Goal: Task Accomplishment & Management: Manage account settings

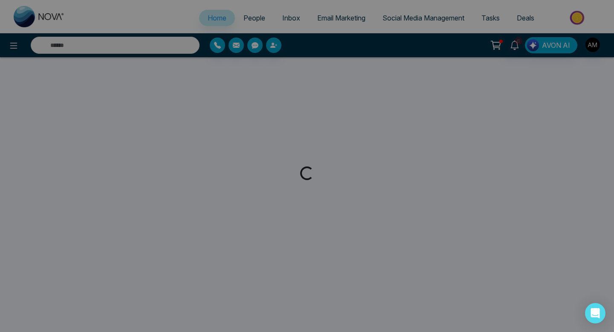
select select "*"
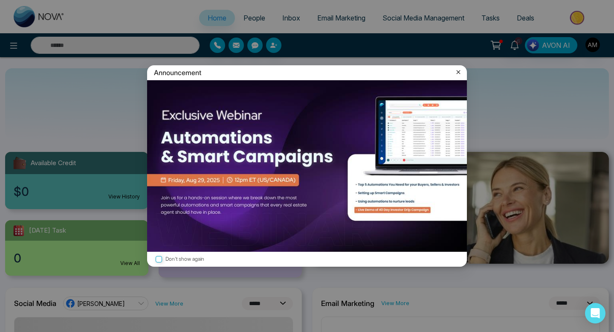
click at [456, 75] on icon at bounding box center [458, 72] width 9 height 9
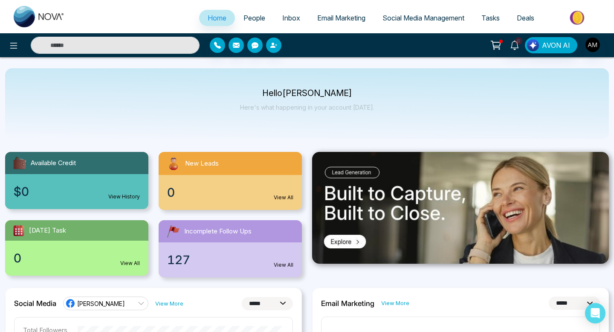
click at [258, 16] on link "People" at bounding box center [254, 18] width 39 height 16
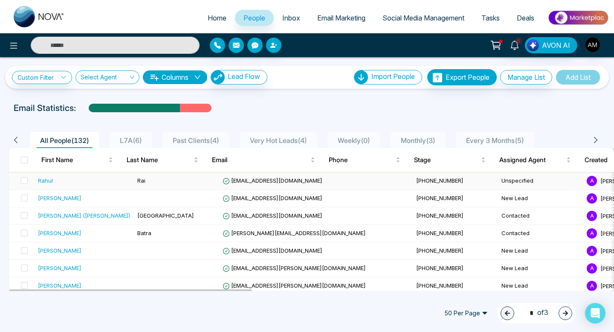
click at [73, 178] on div "Rahul" at bounding box center [84, 180] width 92 height 9
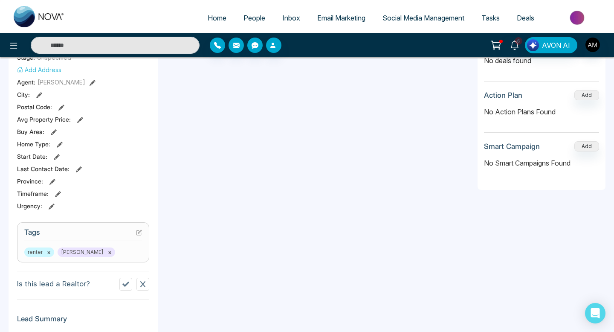
scroll to position [202, 0]
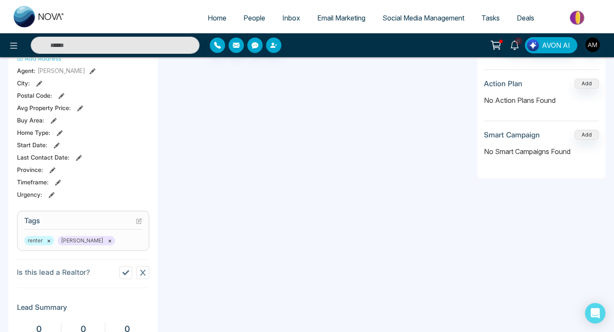
click at [249, 20] on span "People" at bounding box center [254, 18] width 22 height 9
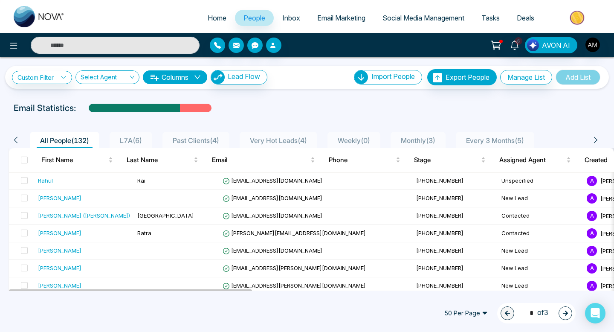
click at [129, 139] on span "L7A ( 6 )" at bounding box center [130, 140] width 29 height 9
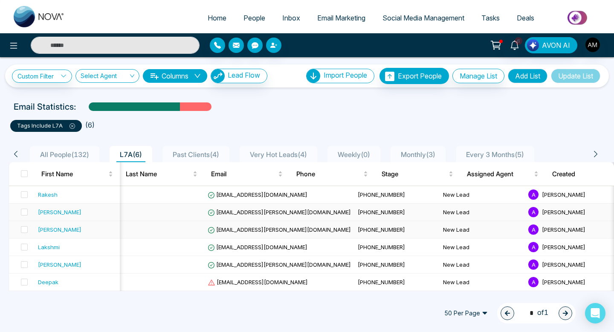
scroll to position [2, 0]
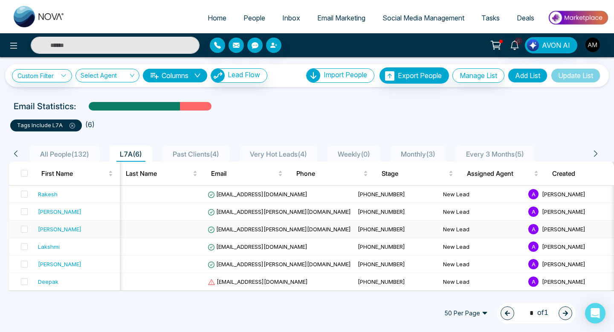
click at [180, 228] on td at bounding box center [161, 228] width 85 height 17
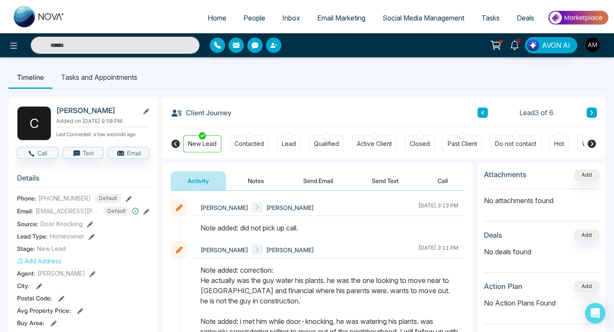
click at [255, 179] on button "Notes" at bounding box center [256, 180] width 50 height 19
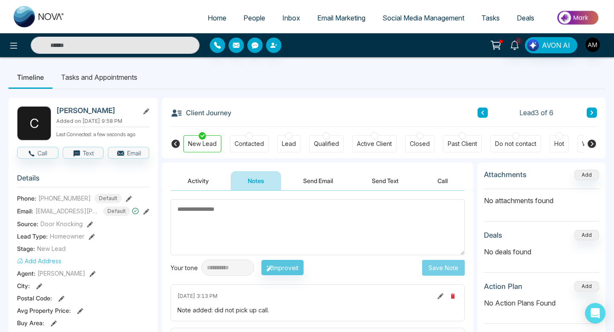
click at [267, 224] on textarea at bounding box center [317, 227] width 294 height 56
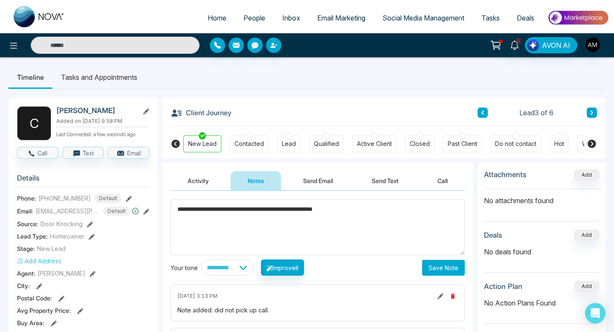
type textarea "**********"
click at [447, 265] on button "Save Note" at bounding box center [443, 268] width 43 height 16
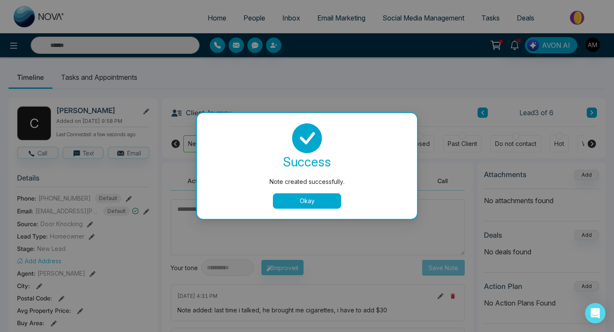
click at [318, 198] on button "Okay" at bounding box center [307, 200] width 68 height 15
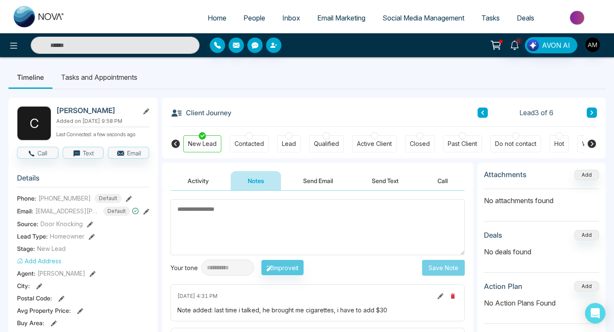
click at [245, 20] on span "People" at bounding box center [254, 18] width 22 height 9
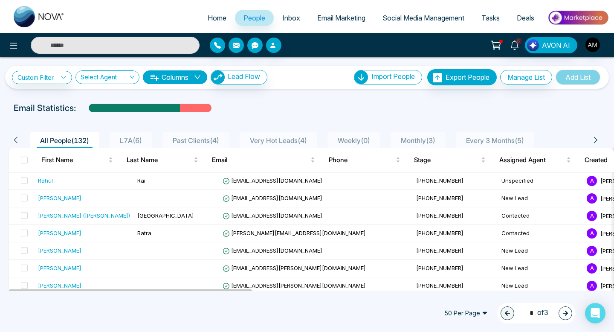
click at [133, 140] on span "L7A ( 6 )" at bounding box center [130, 140] width 29 height 9
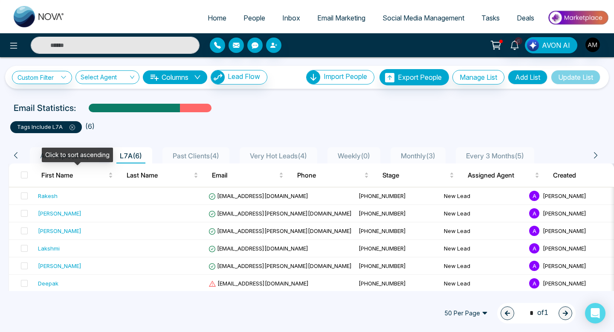
scroll to position [2, 0]
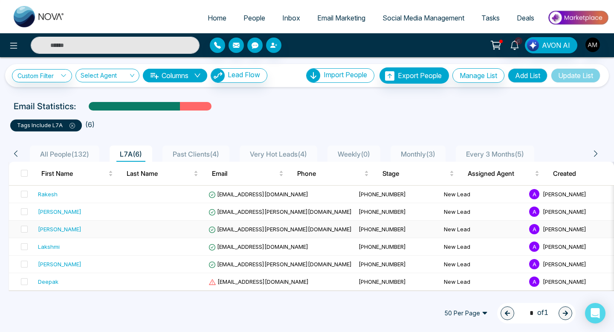
click at [106, 231] on div "[PERSON_NAME]" at bounding box center [77, 229] width 78 height 9
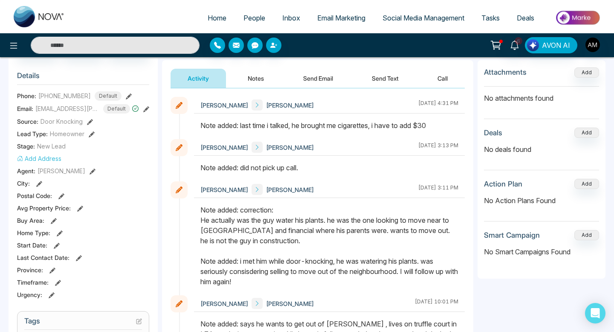
scroll to position [102, 0]
drag, startPoint x: 205, startPoint y: 126, endPoint x: 434, endPoint y: 131, distance: 229.3
click at [434, 131] on div at bounding box center [329, 130] width 271 height 19
click at [431, 127] on div "Note added: last time i talked, he brought me cigarettes, i have to add $30" at bounding box center [329, 126] width 258 height 10
click at [589, 72] on button "Add" at bounding box center [586, 73] width 25 height 10
